Goal: Transaction & Acquisition: Purchase product/service

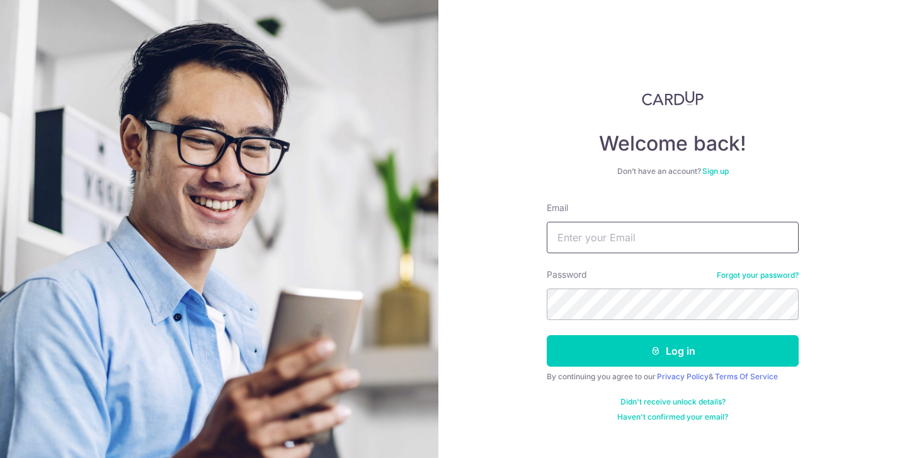
type input "jundalee@hotmail.com"
click at [673, 351] on button "Log in" at bounding box center [673, 350] width 252 height 31
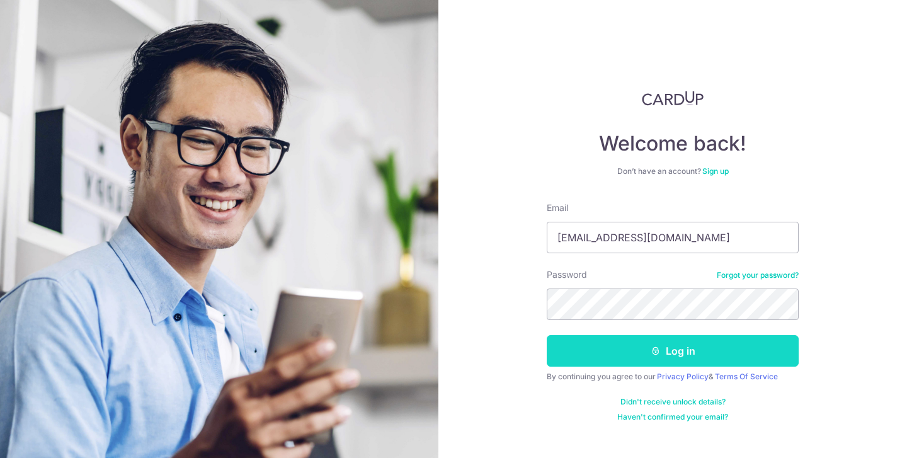
click at [634, 347] on button "Log in" at bounding box center [673, 350] width 252 height 31
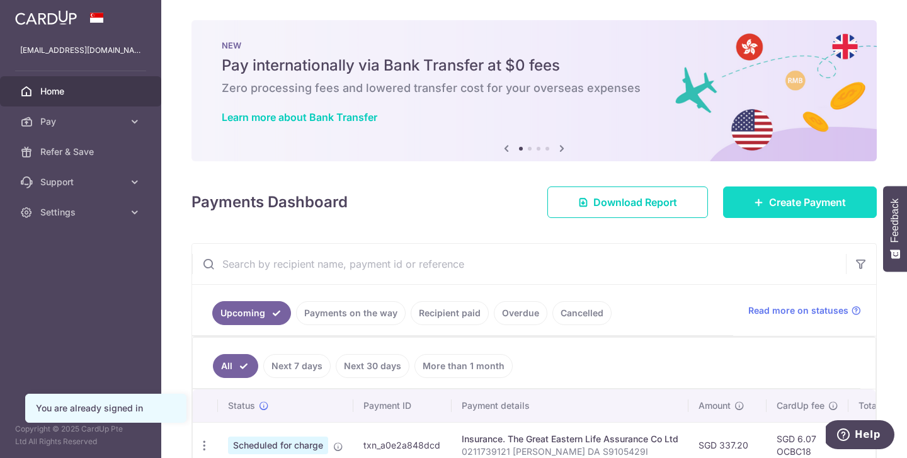
click at [785, 207] on span "Create Payment" at bounding box center [807, 202] width 77 height 15
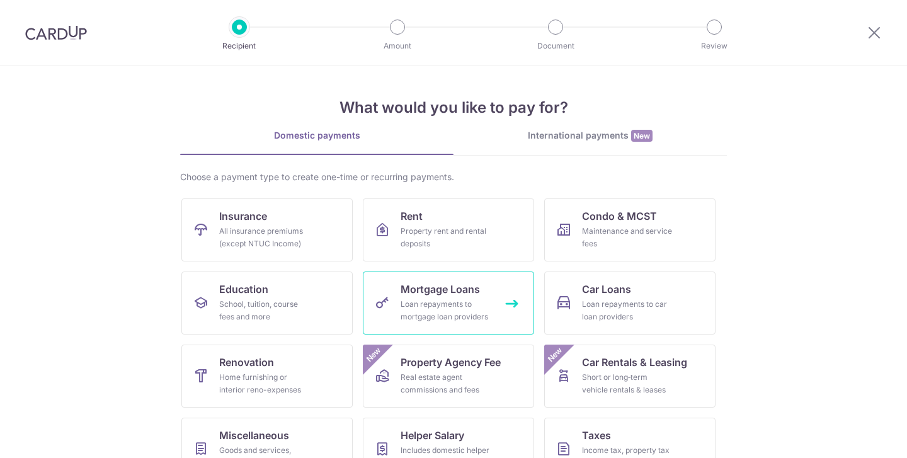
scroll to position [106, 0]
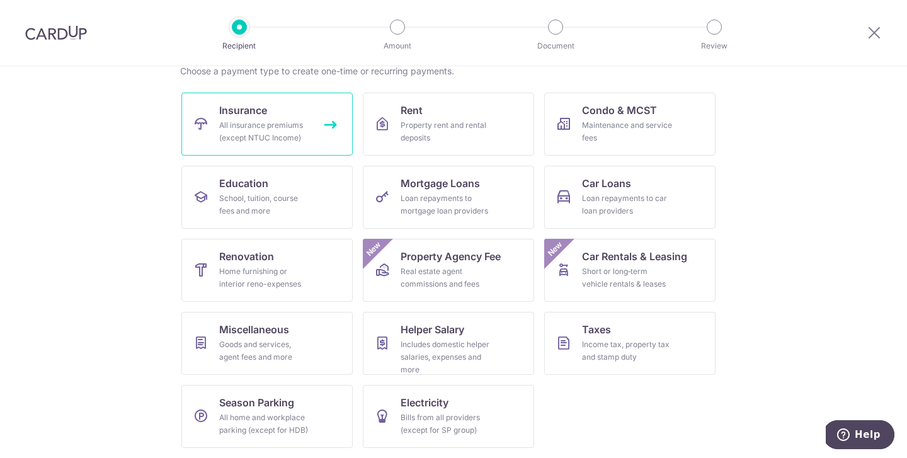
click at [295, 136] on div "All insurance premiums (except NTUC Income)" at bounding box center [264, 131] width 91 height 25
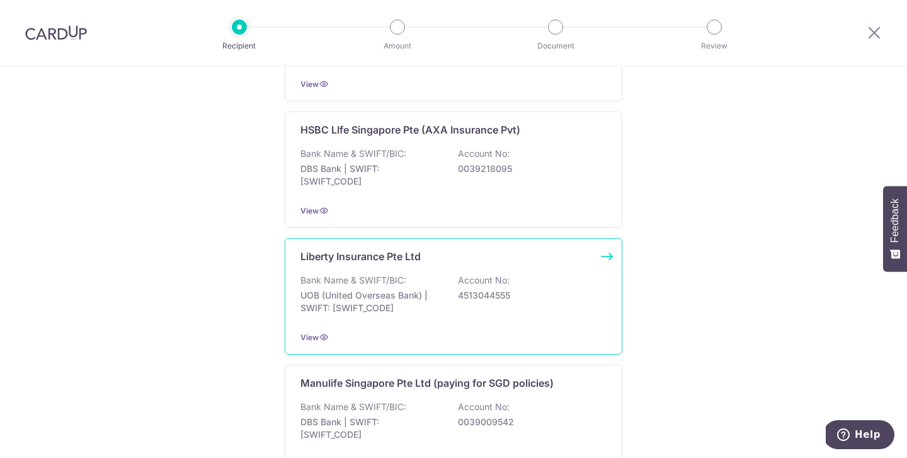
scroll to position [1289, 0]
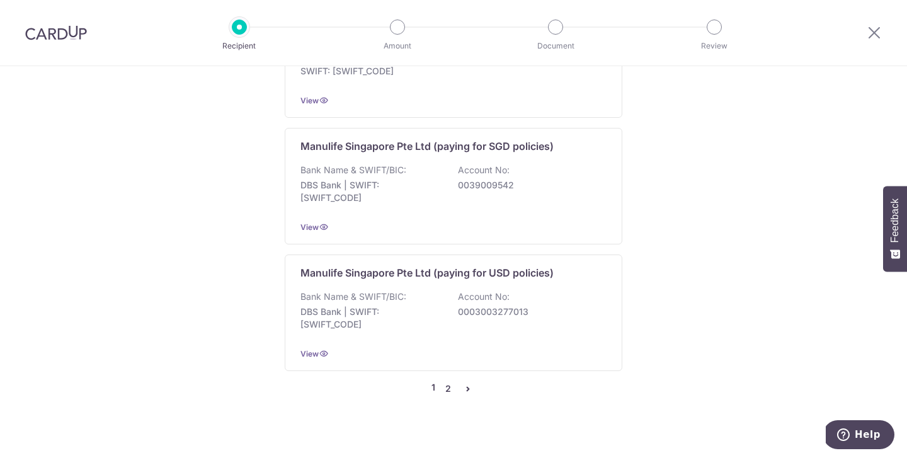
click at [448, 381] on link "2" at bounding box center [447, 388] width 15 height 15
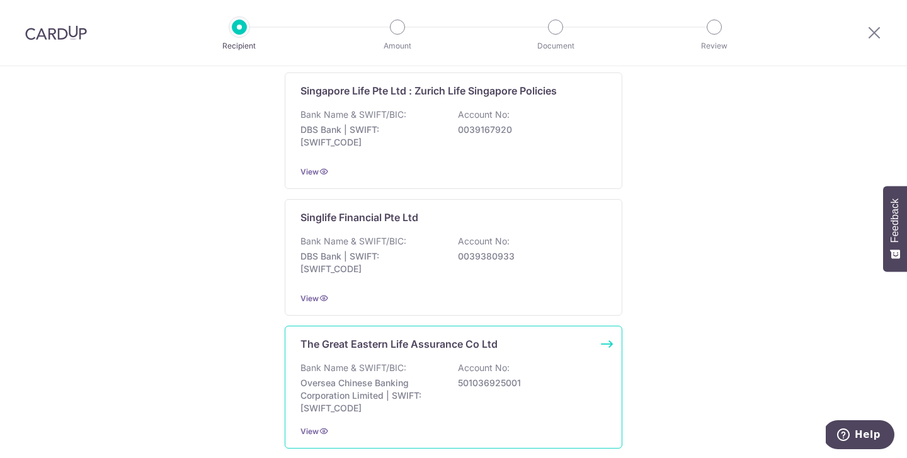
scroll to position [1296, 0]
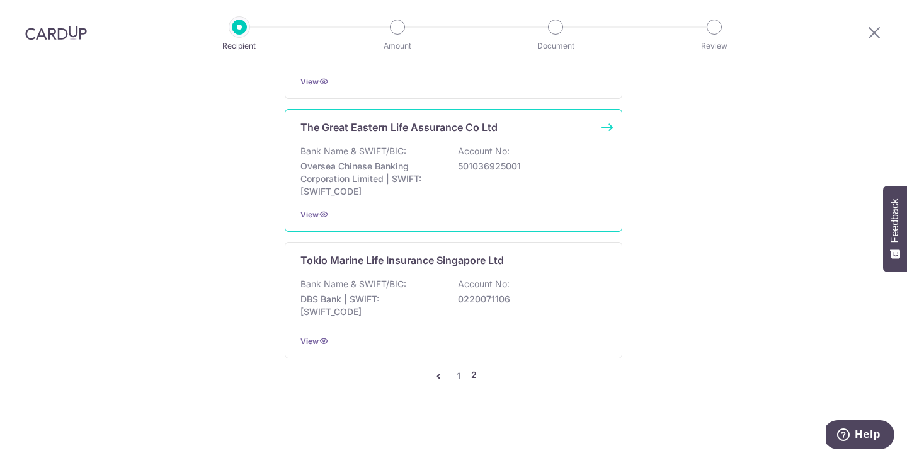
click at [404, 191] on p "Oversea Chinese Banking Corporation Limited | SWIFT: OCBCSGSGXXX" at bounding box center [370, 179] width 141 height 38
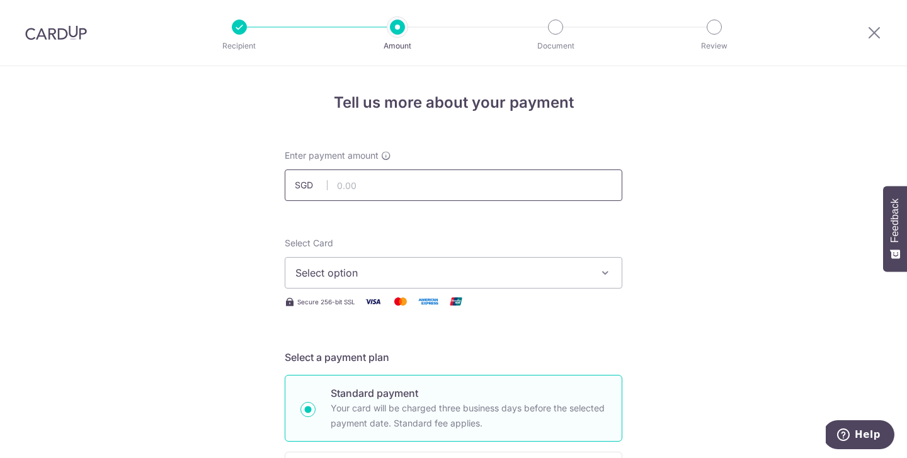
click at [346, 186] on input "text" at bounding box center [454, 184] width 338 height 31
type input "234.62"
click at [600, 277] on icon "button" at bounding box center [605, 272] width 13 height 13
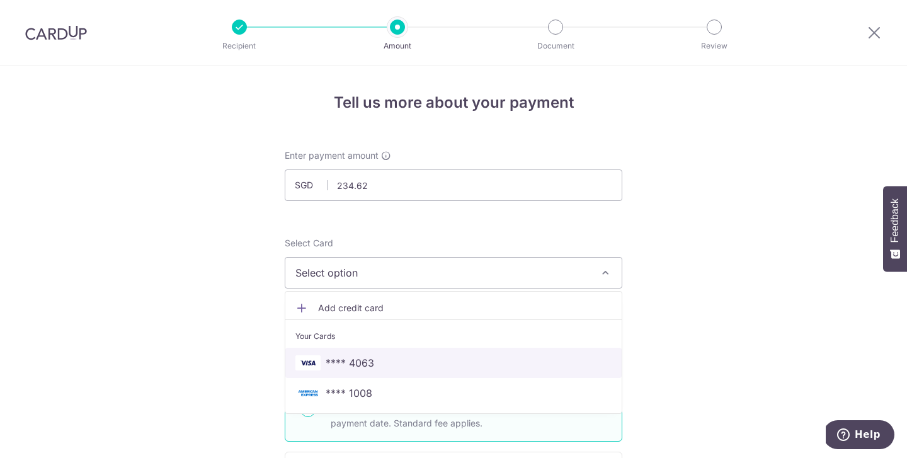
click at [464, 366] on span "**** 4063" at bounding box center [453, 362] width 316 height 15
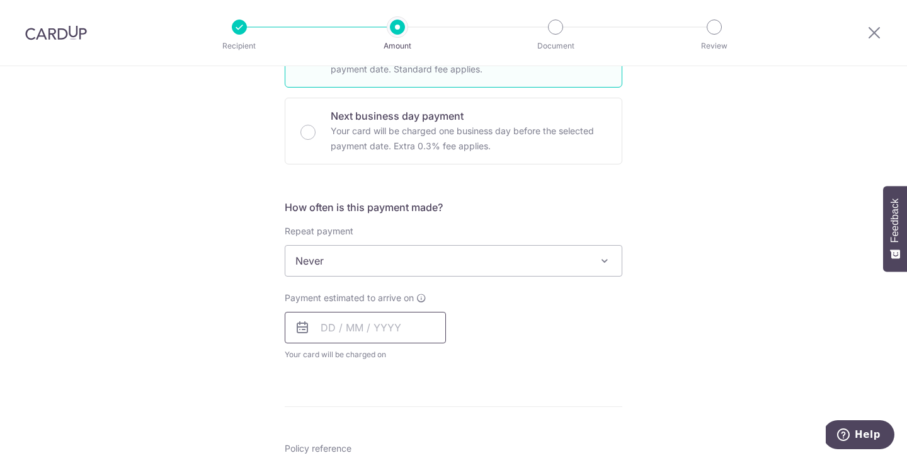
scroll to position [403, 0]
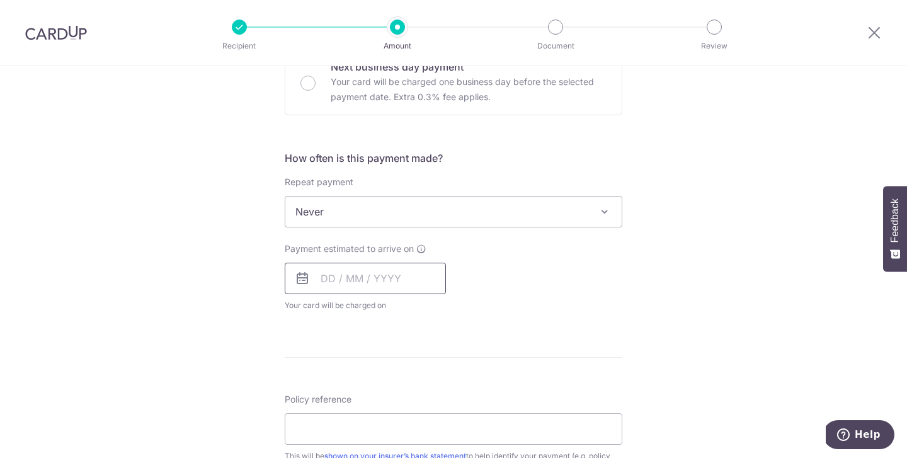
click at [378, 275] on input "text" at bounding box center [365, 278] width 161 height 31
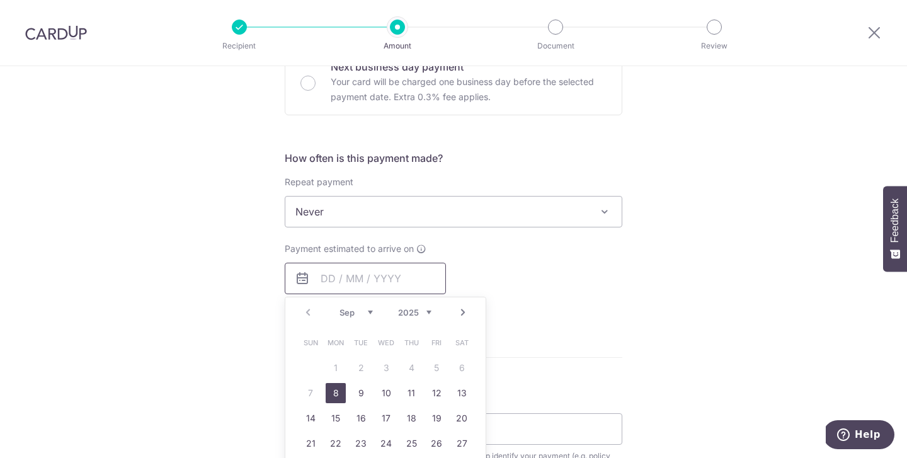
scroll to position [487, 0]
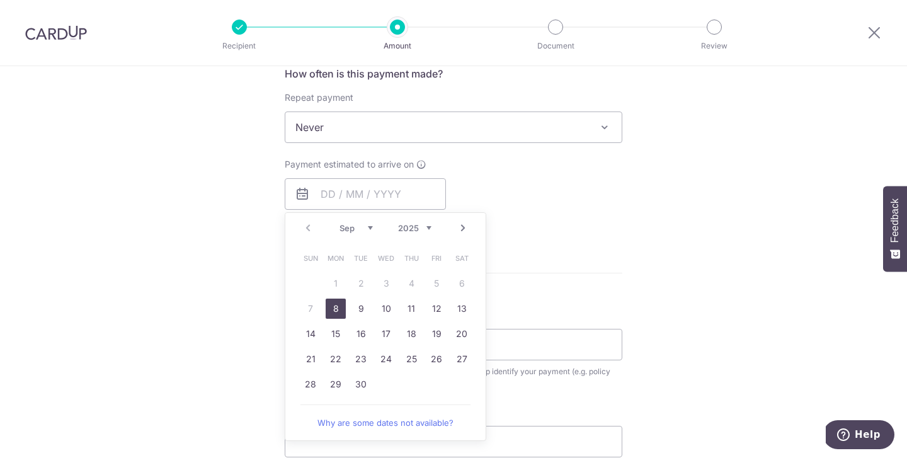
click at [330, 310] on link "8" at bounding box center [336, 309] width 20 height 20
type input "[DATE]"
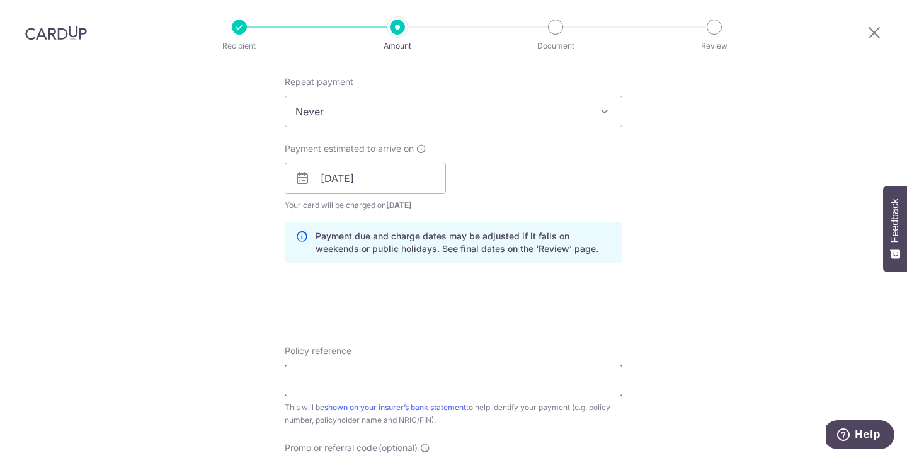
scroll to position [536, 0]
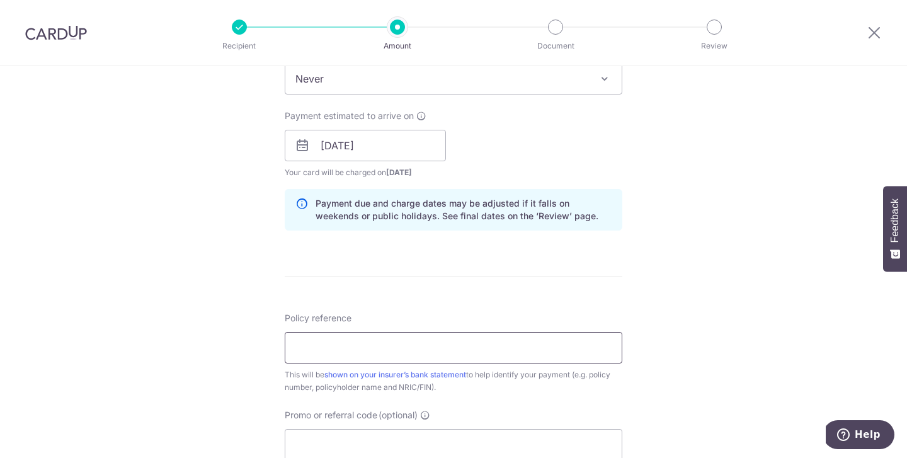
click at [364, 359] on input "Policy reference" at bounding box center [454, 347] width 338 height 31
type input "0237732414 LEE JUN DA S9105429I"
click at [668, 276] on div "Tell us more about your payment Enter payment amount SGD 234.62 234.62 Select C…" at bounding box center [453, 125] width 907 height 1191
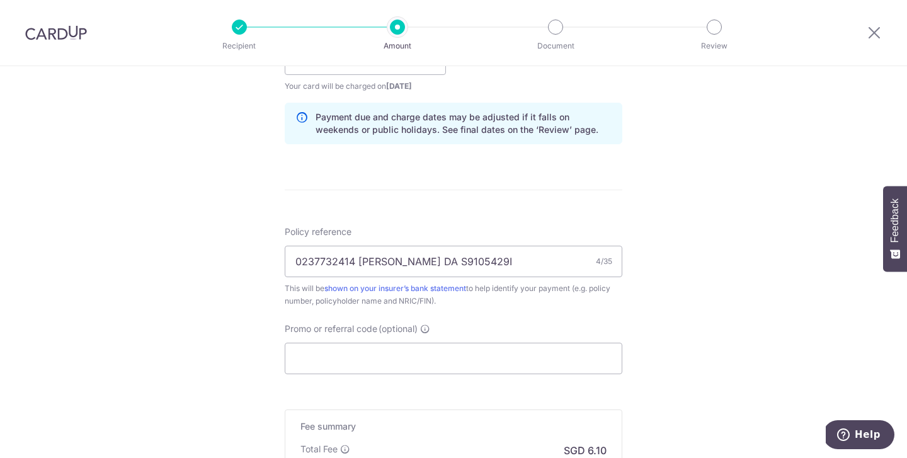
scroll to position [708, 0]
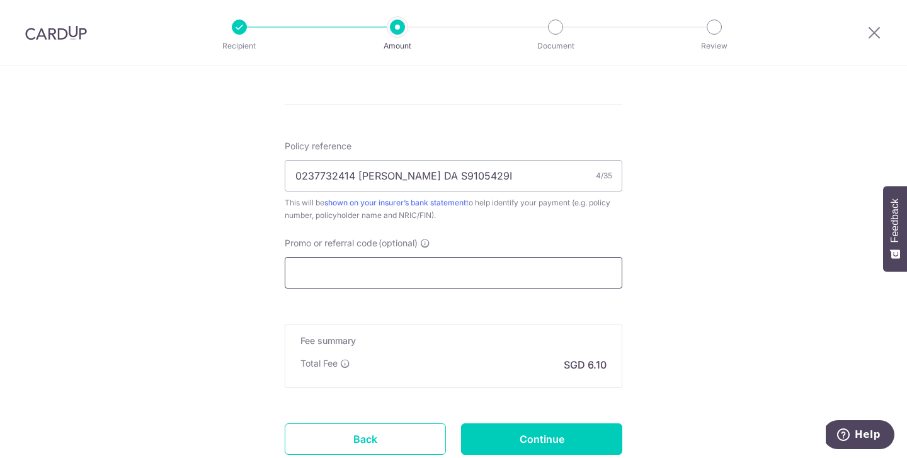
click at [460, 273] on input "Promo or referral code (optional)" at bounding box center [454, 272] width 338 height 31
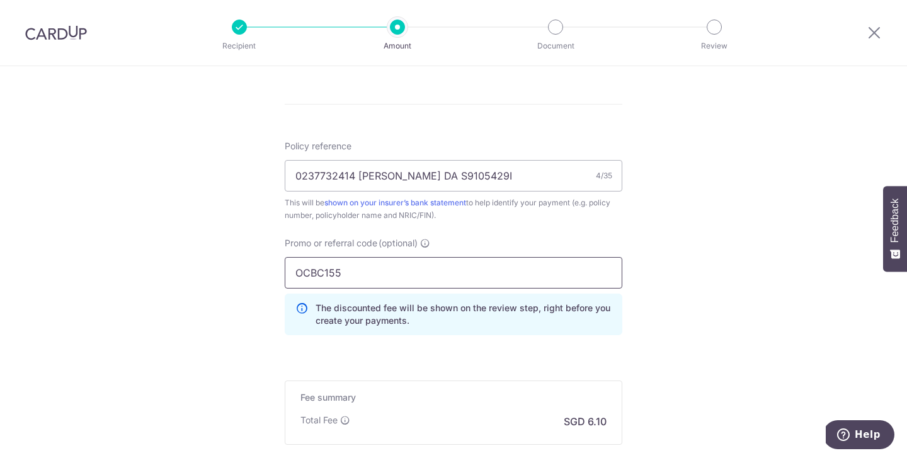
type input "OCBC155"
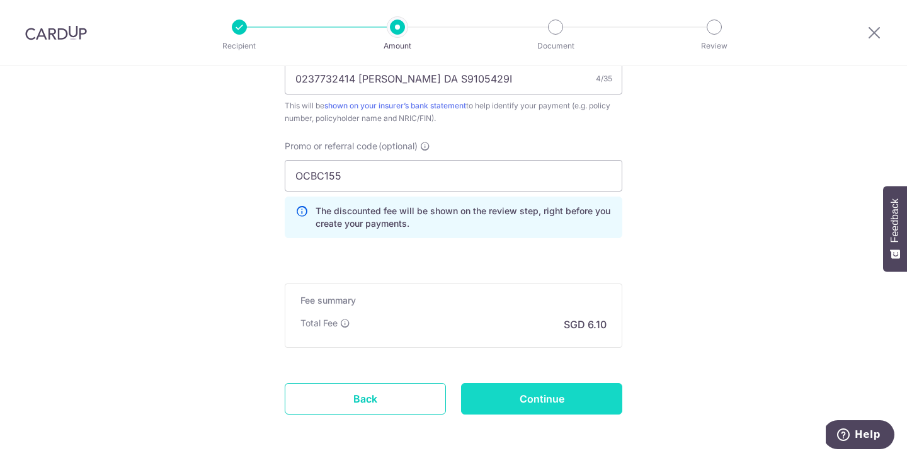
click at [583, 401] on input "Continue" at bounding box center [541, 398] width 161 height 31
type input "Create Schedule"
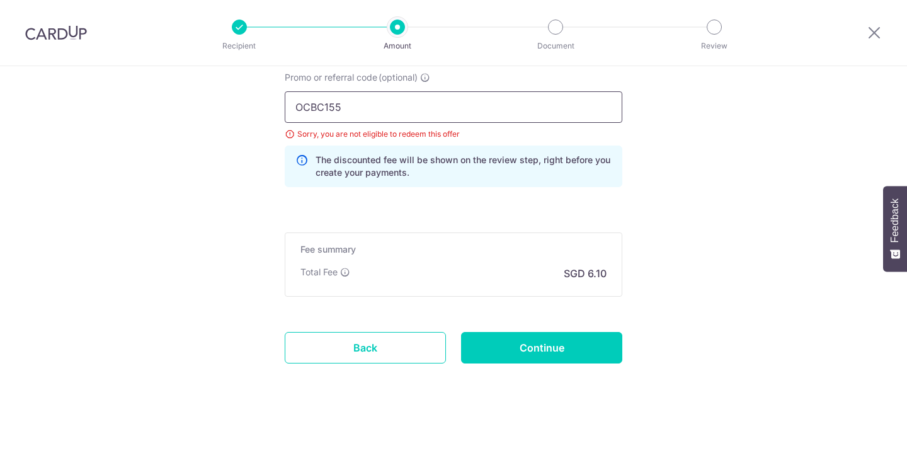
click at [374, 103] on input "OCBC155" at bounding box center [454, 106] width 338 height 31
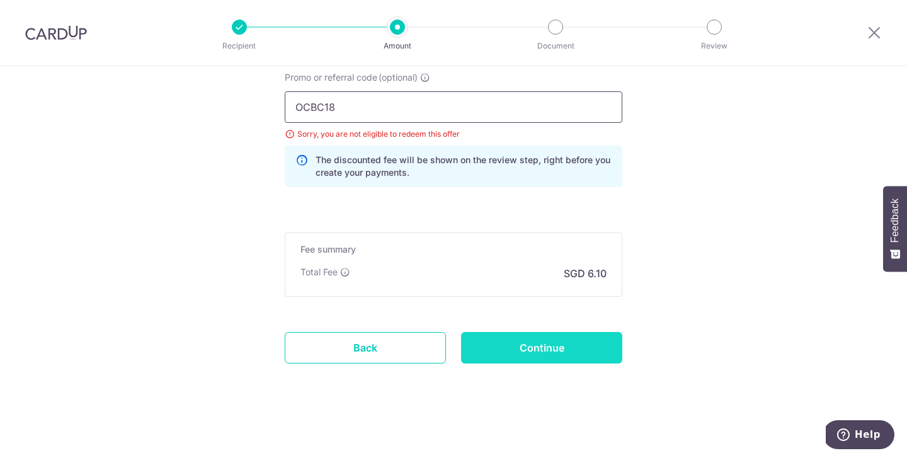
type input "OCBC18"
click at [530, 350] on input "Continue" at bounding box center [541, 347] width 161 height 31
type input "Update Schedule"
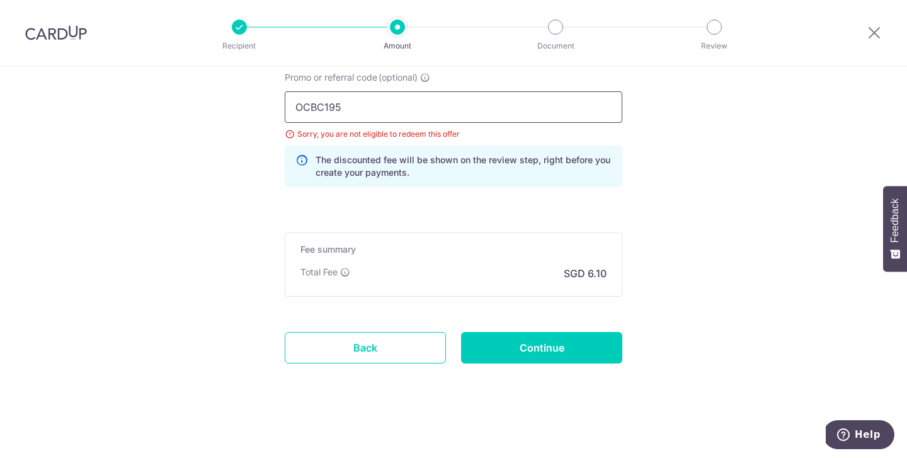
type input "OCBC195"
click at [530, 336] on input "Continue" at bounding box center [541, 347] width 161 height 31
type input "Update Schedule"
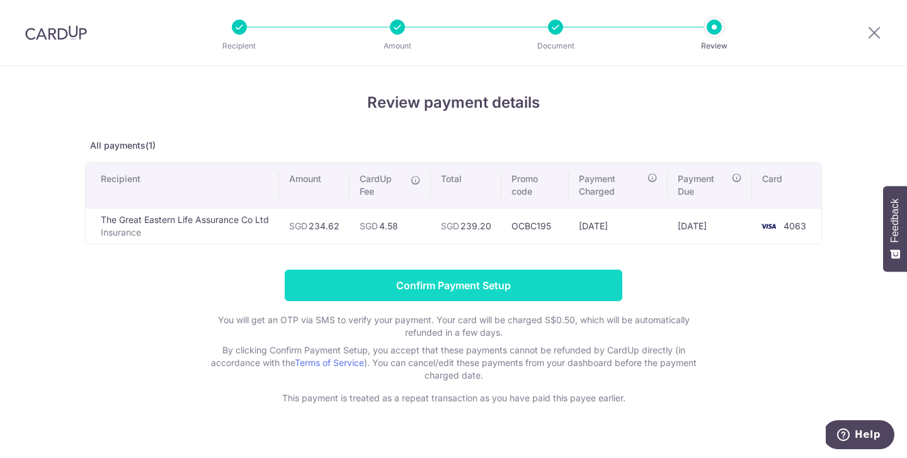
click at [542, 276] on input "Confirm Payment Setup" at bounding box center [454, 285] width 338 height 31
